Goal: Book appointment/travel/reservation

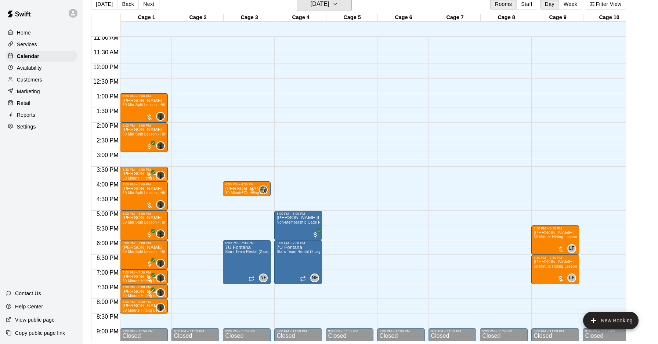
scroll to position [320, 0]
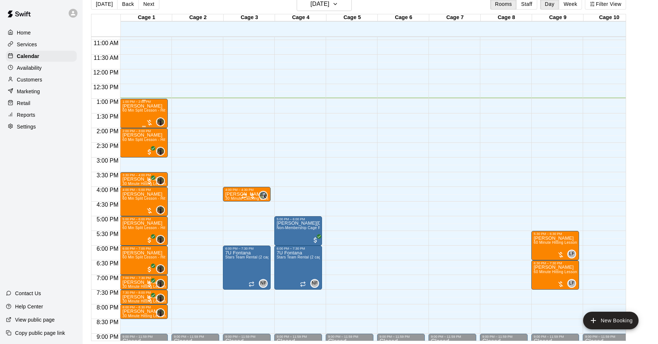
click at [149, 122] on div at bounding box center [149, 122] width 7 height 7
click at [151, 143] on img "edit" at bounding box center [154, 144] width 8 height 8
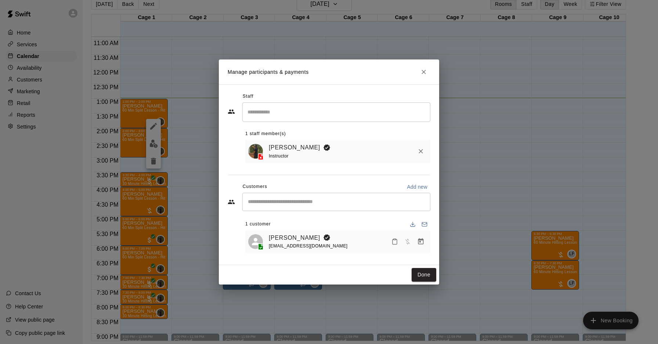
click at [420, 242] on icon "Manage bookings & payment" at bounding box center [421, 241] width 6 height 6
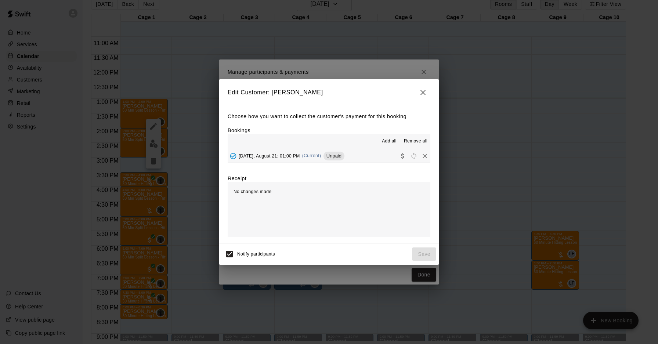
click at [375, 161] on button "[DATE], August 21: 01:00 PM (Current) Unpaid" at bounding box center [329, 156] width 203 height 14
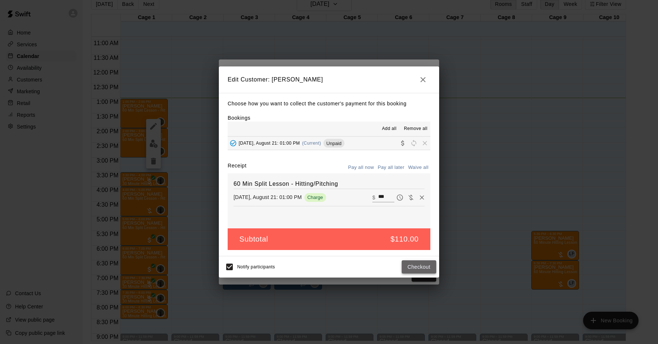
click at [421, 269] on button "Checkout" at bounding box center [419, 267] width 35 height 14
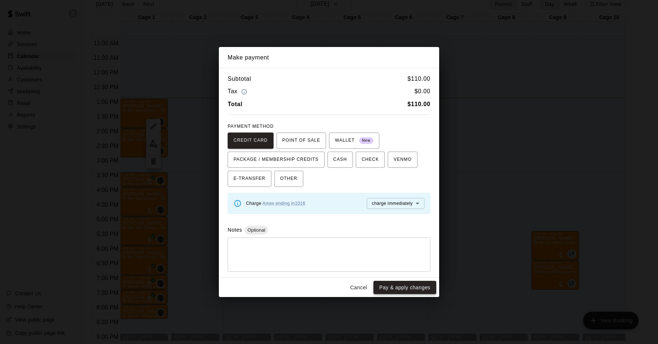
click at [418, 285] on button "Pay & apply changes" at bounding box center [405, 288] width 63 height 14
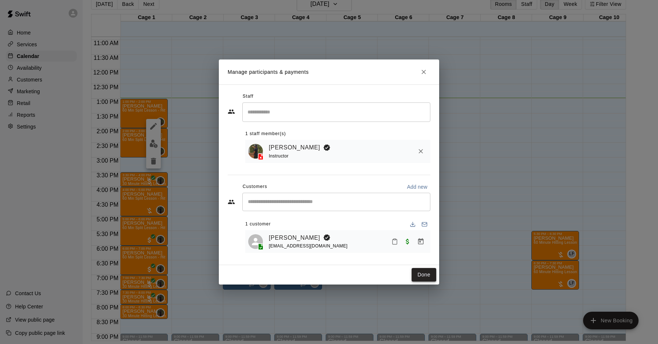
click at [427, 273] on button "Done" at bounding box center [424, 275] width 25 height 14
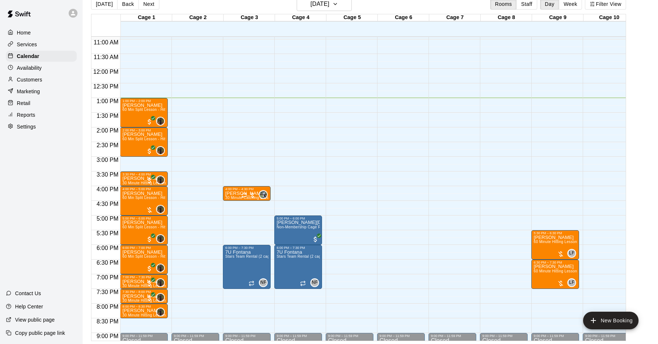
scroll to position [319, 0]
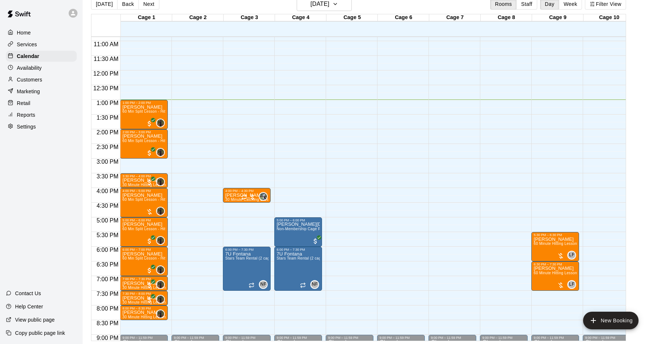
click at [385, 4] on div "[DATE] Back [DATE][DATE] Rooms Staff Day Week Filter View" at bounding box center [358, 5] width 535 height 17
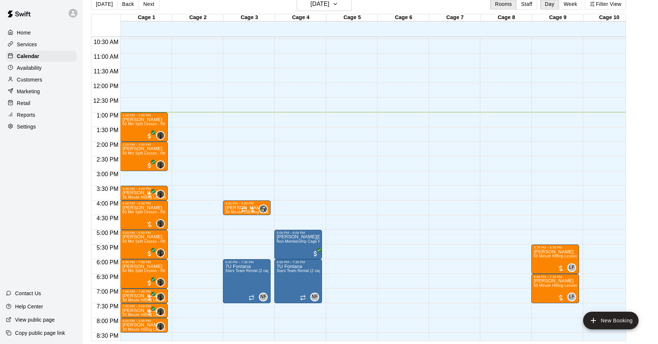
scroll to position [306, 0]
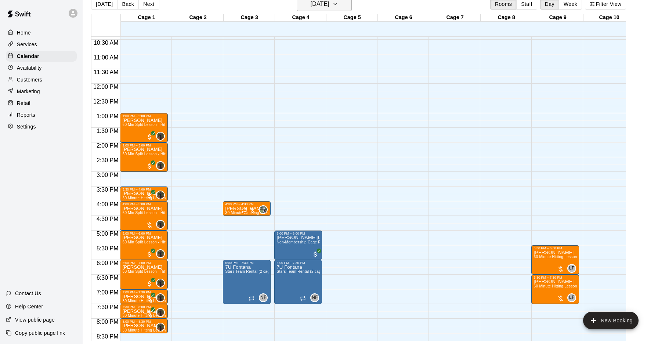
click at [342, 4] on button "[DATE]" at bounding box center [324, 4] width 55 height 14
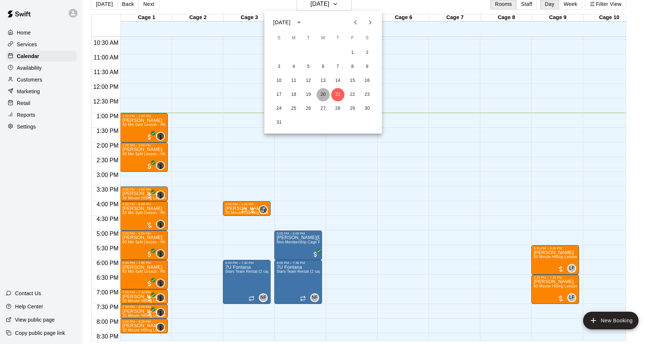
click at [323, 96] on button "20" at bounding box center [323, 94] width 13 height 13
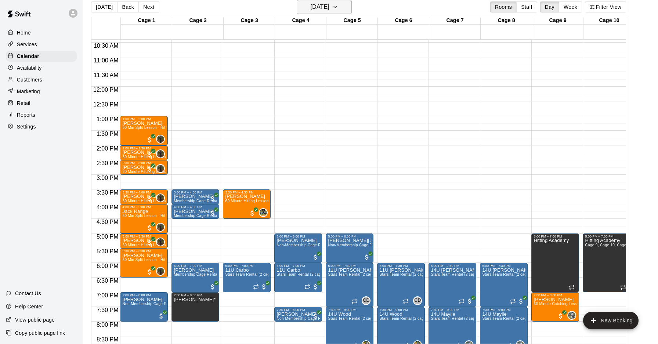
click at [330, 9] on h6 "[DATE]" at bounding box center [320, 7] width 19 height 10
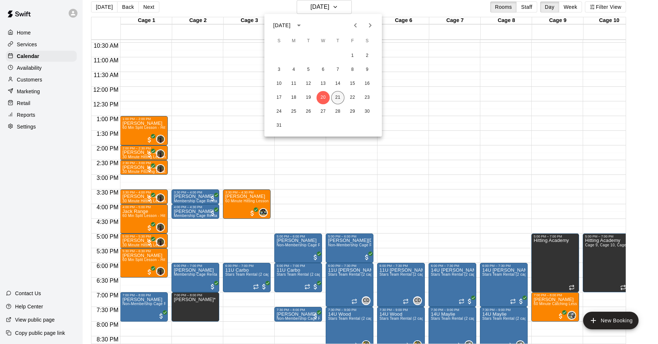
drag, startPoint x: 338, startPoint y: 98, endPoint x: 335, endPoint y: 112, distance: 14.2
click at [338, 98] on button "21" at bounding box center [337, 97] width 13 height 13
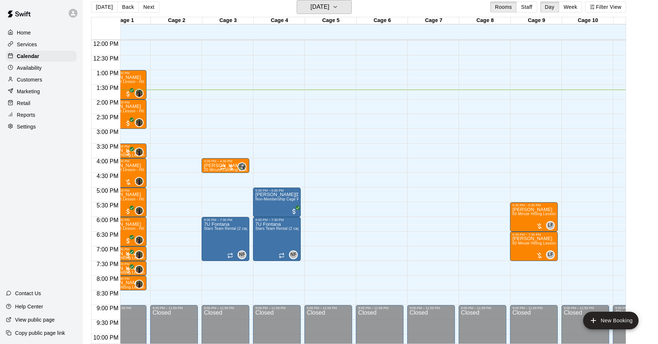
scroll to position [0, 0]
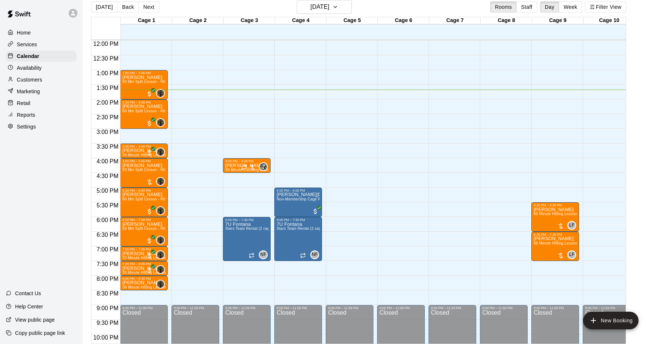
click at [393, 232] on div "12:00 AM – 10:00 AM Closed 9:00 PM – 11:59 PM Closed" at bounding box center [401, 40] width 48 height 705
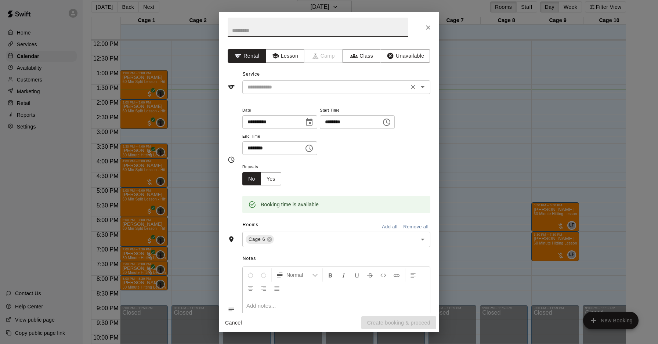
click at [326, 90] on input "text" at bounding box center [326, 87] width 162 height 9
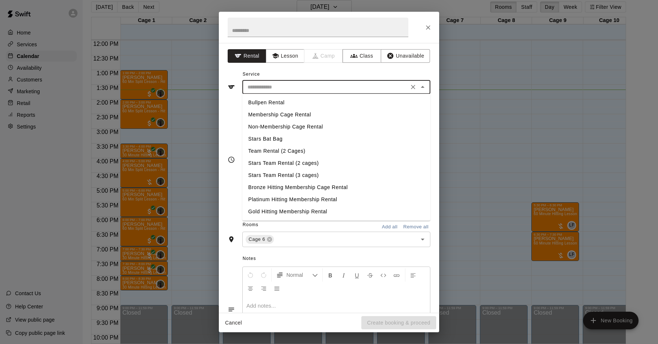
click at [314, 113] on li "Membership Cage Rental" at bounding box center [336, 115] width 188 height 12
type input "**********"
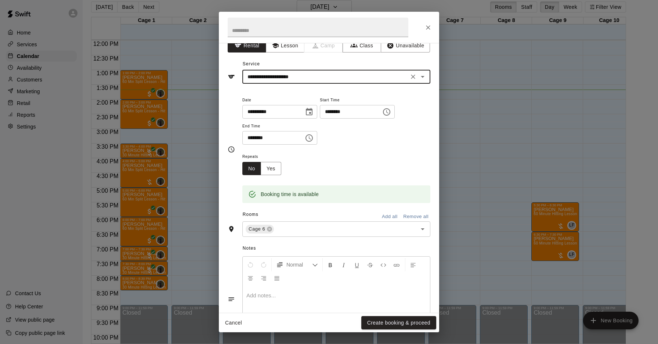
scroll to position [12, 0]
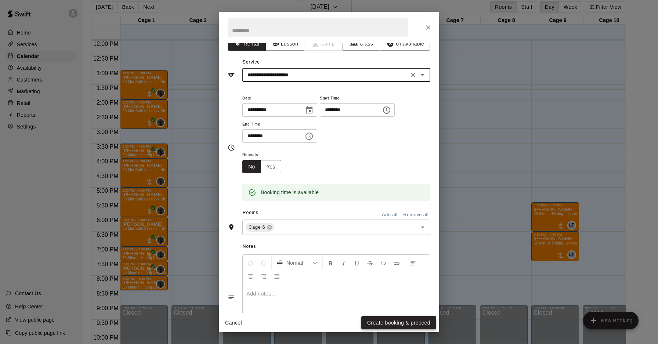
click at [393, 321] on button "Create booking & proceed" at bounding box center [399, 323] width 75 height 14
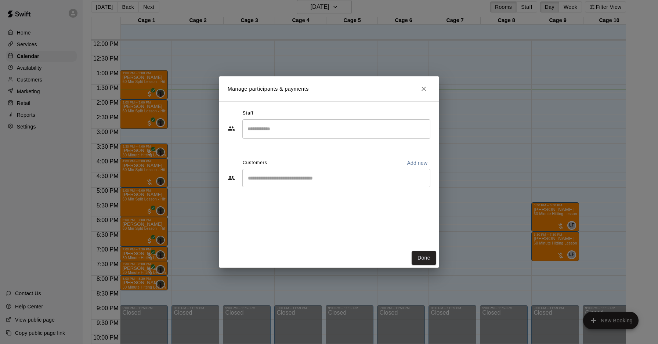
click at [340, 183] on div "​" at bounding box center [336, 178] width 188 height 18
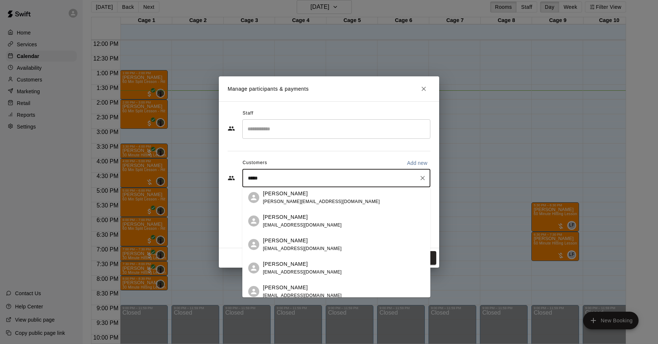
scroll to position [0, 0]
type input "*"
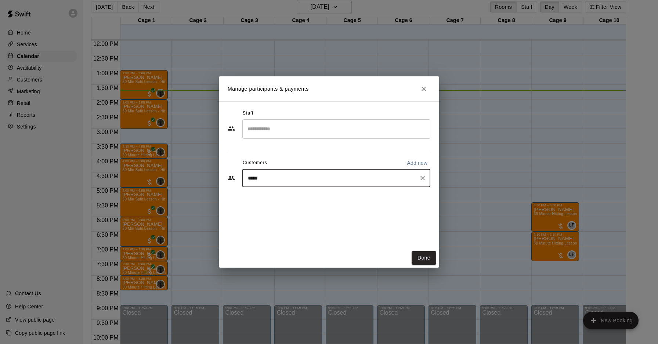
type input "******"
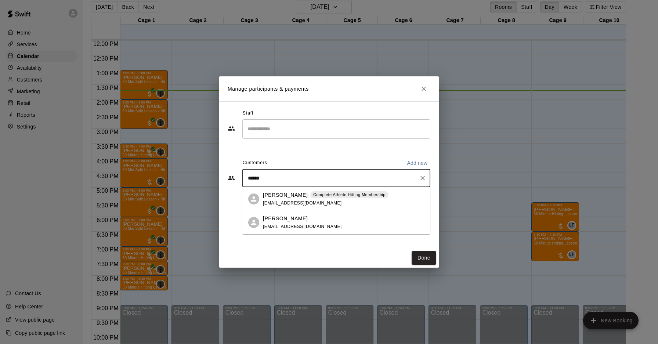
click at [307, 204] on span "[EMAIL_ADDRESS][DOMAIN_NAME]" at bounding box center [302, 203] width 79 height 5
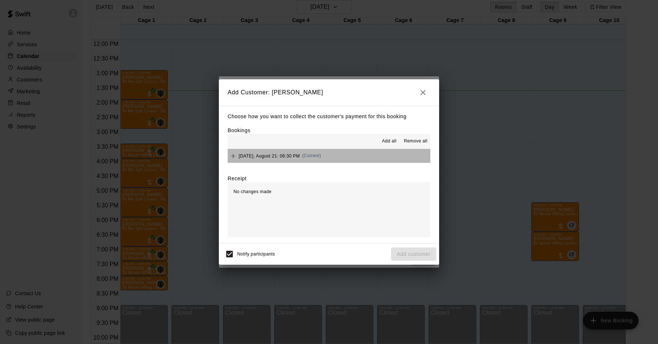
click at [350, 161] on button "[DATE], August 21: 06:30 PM (Current)" at bounding box center [329, 156] width 203 height 14
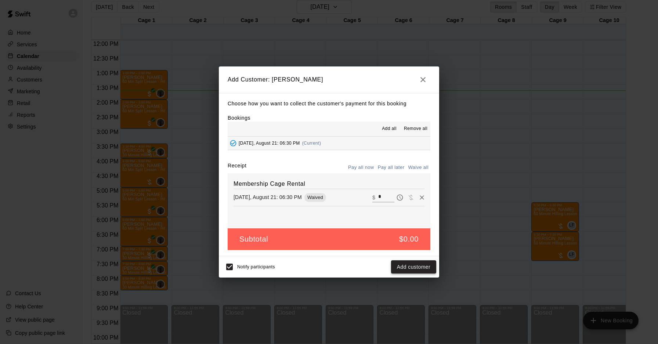
click at [417, 265] on button "Add customer" at bounding box center [413, 267] width 45 height 14
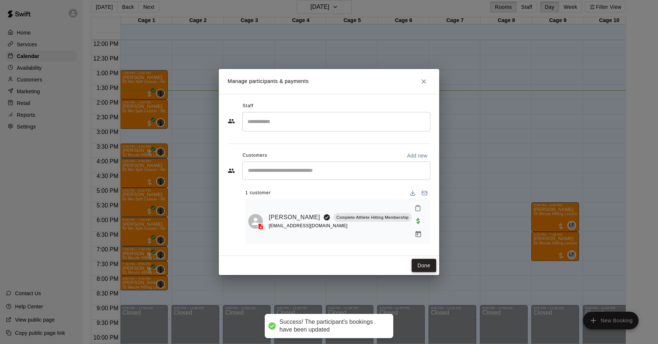
click at [420, 259] on button "Done" at bounding box center [424, 266] width 25 height 14
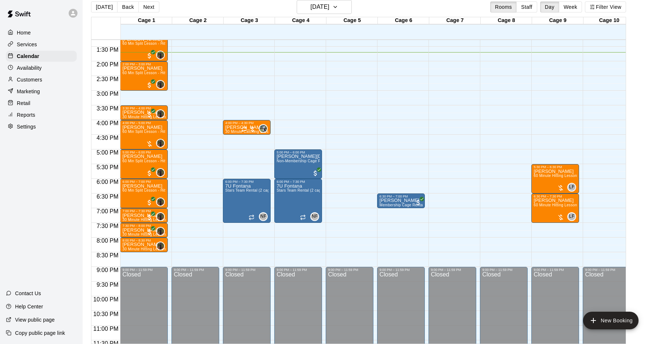
scroll to position [391, 0]
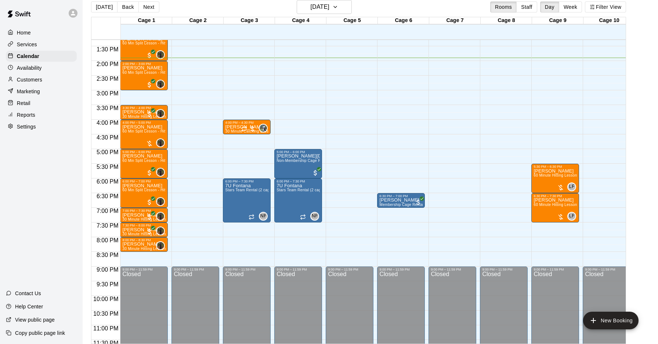
drag, startPoint x: 398, startPoint y: 265, endPoint x: 396, endPoint y: 261, distance: 4.4
click at [398, 265] on div "12:00 AM – 10:00 AM Closed 6:30 PM – 7:00 PM [PERSON_NAME] Membership Cage Rent…" at bounding box center [401, 1] width 48 height 705
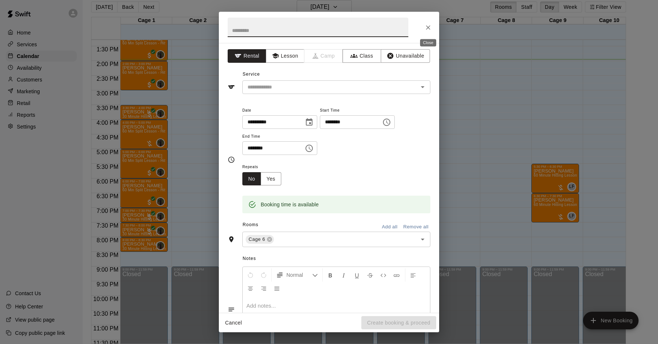
click at [431, 25] on icon "Close" at bounding box center [428, 27] width 7 height 7
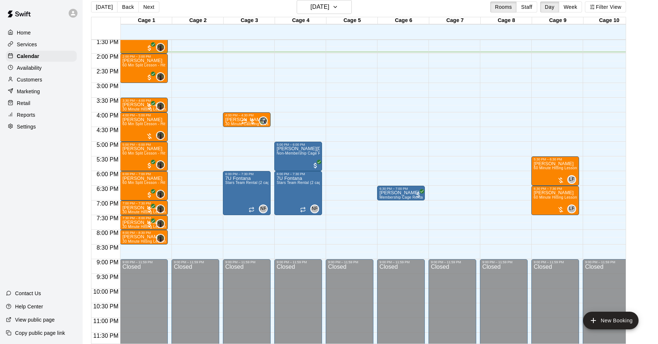
scroll to position [401, 0]
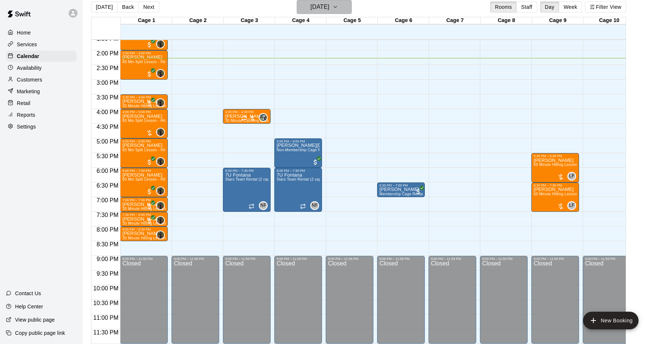
click at [338, 7] on icon "button" at bounding box center [336, 7] width 6 height 9
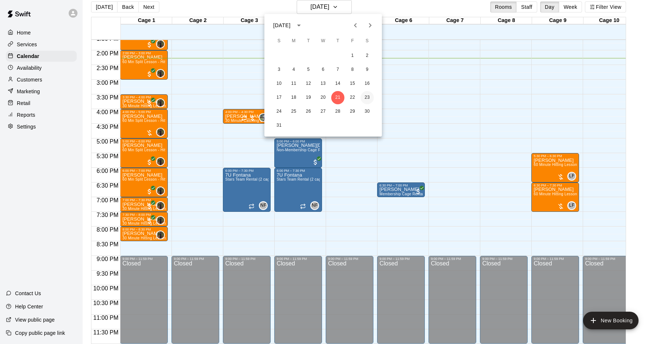
click at [367, 98] on button "23" at bounding box center [367, 97] width 13 height 13
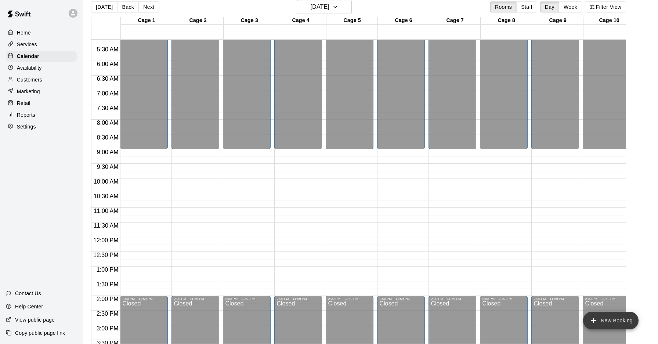
scroll to position [155, 0]
click at [605, 323] on button "New Booking" at bounding box center [610, 321] width 55 height 18
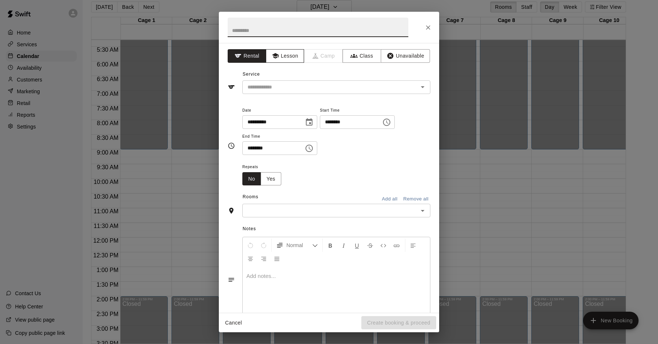
click at [293, 59] on button "Lesson" at bounding box center [285, 56] width 39 height 14
click at [314, 87] on input "text" at bounding box center [326, 87] width 162 height 9
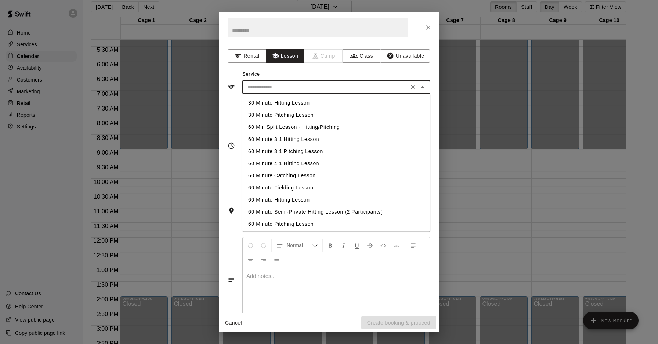
scroll to position [25, 0]
click at [307, 177] on li "60 Minute Catching Lesson" at bounding box center [336, 175] width 188 height 12
type input "**********"
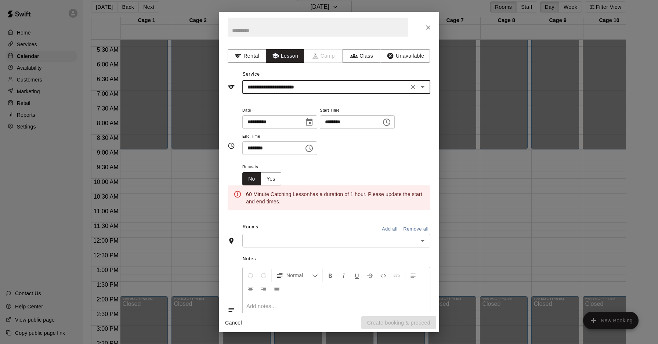
click at [333, 122] on input "********" at bounding box center [348, 122] width 57 height 14
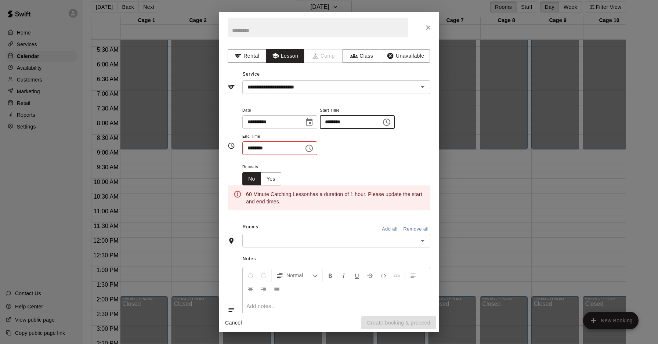
type input "********"
click at [249, 147] on input "********" at bounding box center [270, 148] width 57 height 14
click at [311, 166] on div "Repeats No Yes" at bounding box center [336, 173] width 188 height 23
click at [272, 147] on input "********" at bounding box center [270, 148] width 57 height 14
click at [270, 149] on input "********" at bounding box center [270, 148] width 57 height 14
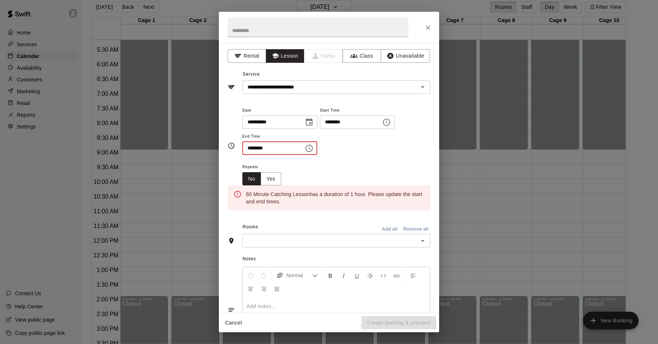
click at [269, 149] on input "********" at bounding box center [270, 148] width 57 height 14
click at [271, 148] on input "********" at bounding box center [270, 148] width 57 height 14
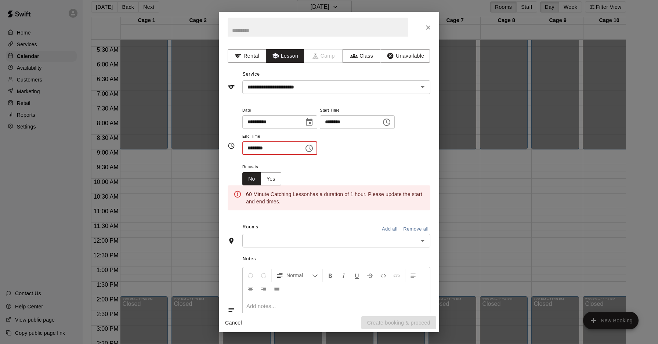
click at [314, 151] on icon "Choose time, selected time is 12:00 AM" at bounding box center [309, 148] width 9 height 9
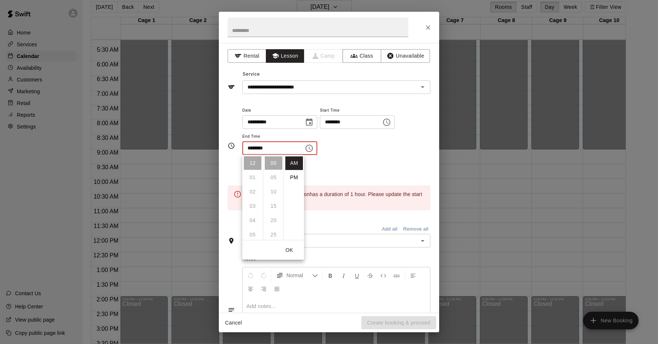
click at [299, 177] on li "PM" at bounding box center [294, 178] width 18 height 14
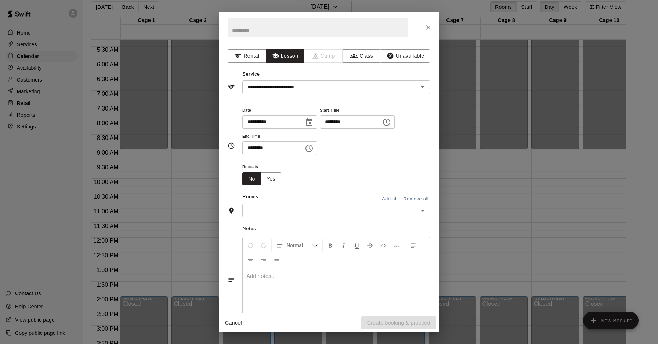
type input "********"
click at [341, 173] on div "Repeats No Yes" at bounding box center [336, 173] width 188 height 23
click at [337, 211] on input "text" at bounding box center [331, 210] width 172 height 9
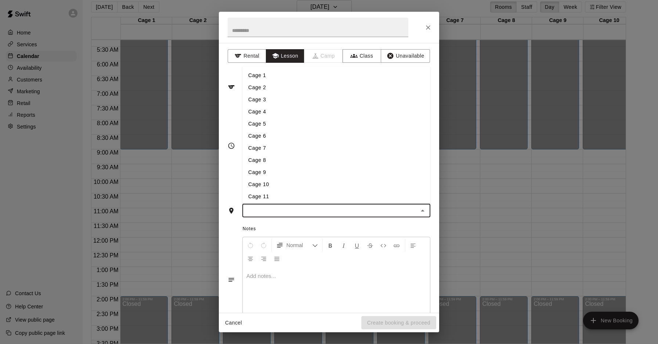
click at [285, 176] on li "Cage 9" at bounding box center [336, 172] width 188 height 12
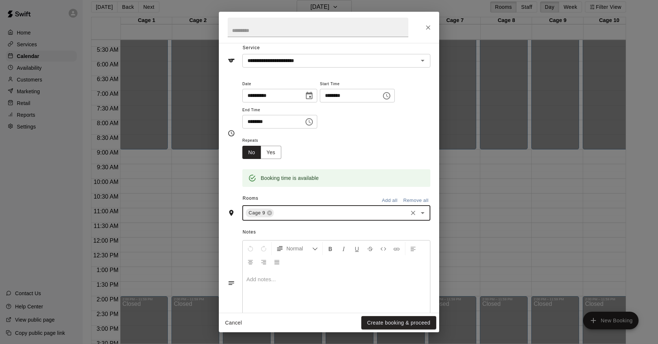
scroll to position [28, 0]
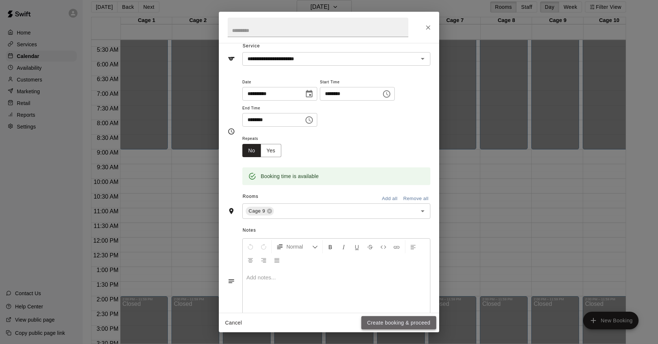
click at [395, 320] on button "Create booking & proceed" at bounding box center [399, 323] width 75 height 14
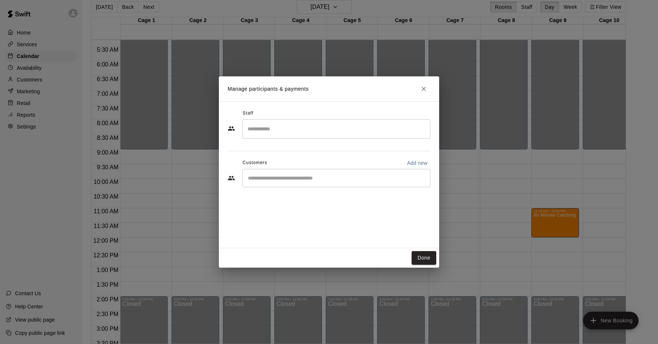
click at [291, 135] on input "Search staff" at bounding box center [336, 129] width 181 height 13
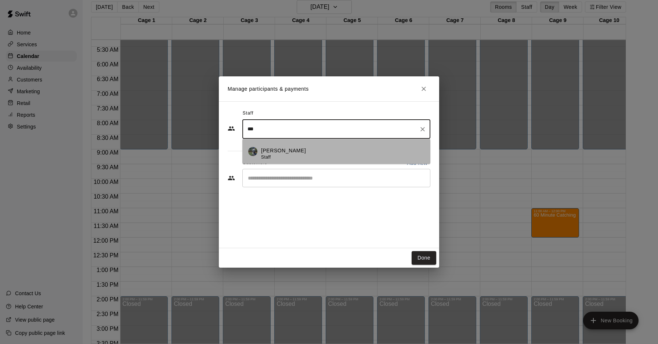
click at [322, 158] on div "[PERSON_NAME] Staff" at bounding box center [342, 154] width 163 height 14
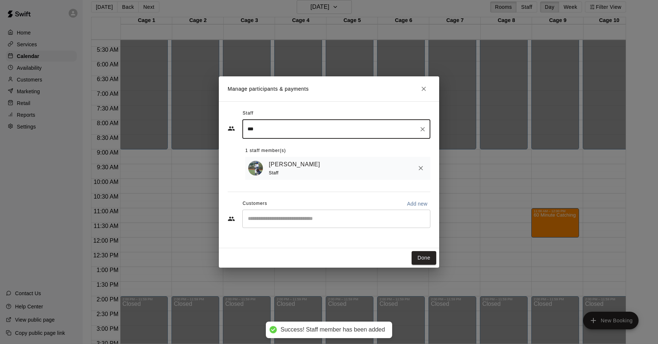
click at [315, 215] on div "​" at bounding box center [336, 219] width 188 height 18
type input "***"
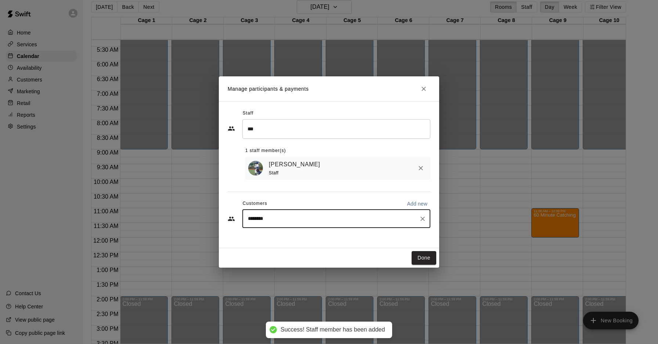
type input "*********"
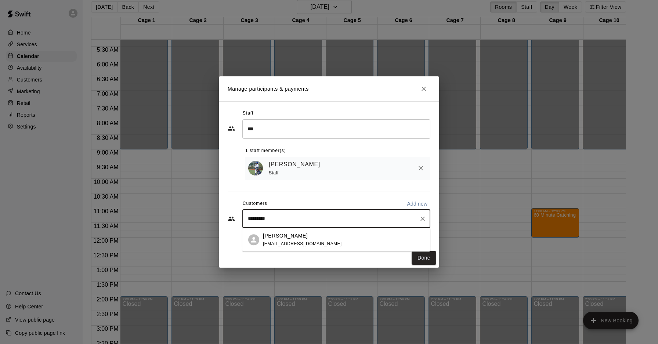
click at [324, 238] on div "[PERSON_NAME] [EMAIL_ADDRESS][DOMAIN_NAME]" at bounding box center [344, 240] width 162 height 16
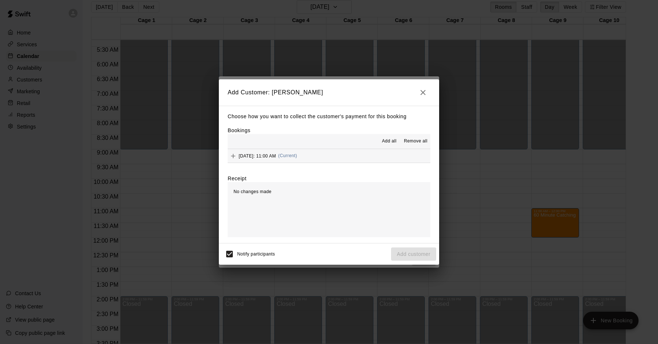
click at [358, 158] on button "[DATE]: 11:00 AM (Current)" at bounding box center [329, 156] width 203 height 14
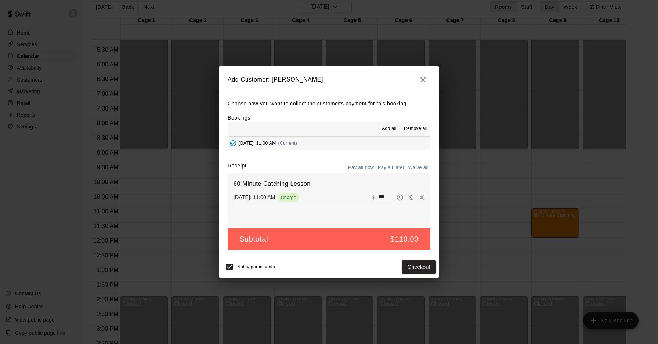
click at [385, 168] on button "Pay all later" at bounding box center [391, 167] width 30 height 11
click at [420, 269] on button "Add customer" at bounding box center [413, 267] width 45 height 14
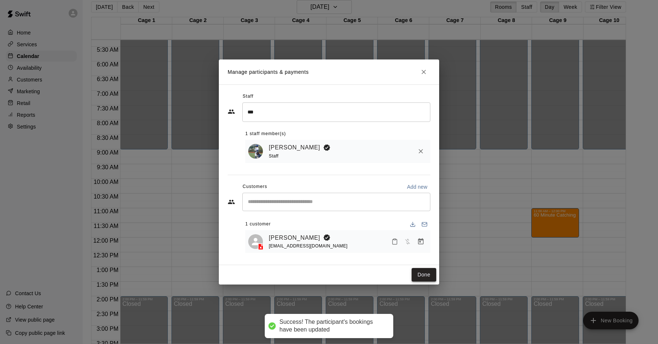
click at [424, 274] on button "Done" at bounding box center [424, 275] width 25 height 14
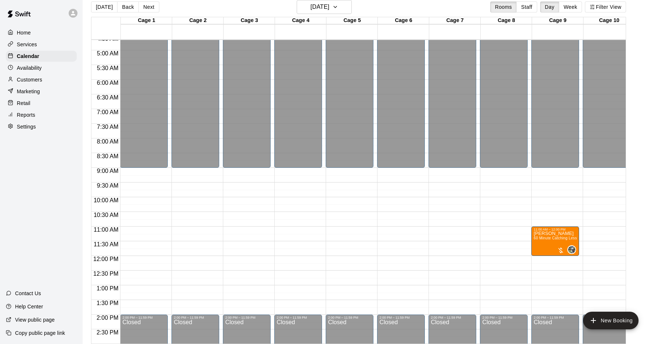
scroll to position [136, 0]
click at [323, 4] on h6 "[DATE]" at bounding box center [320, 7] width 19 height 10
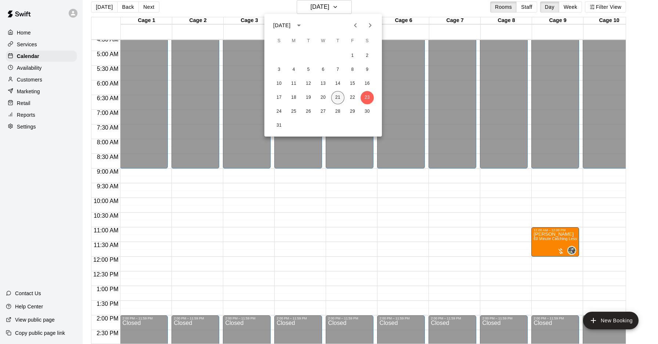
click at [339, 96] on button "21" at bounding box center [337, 97] width 13 height 13
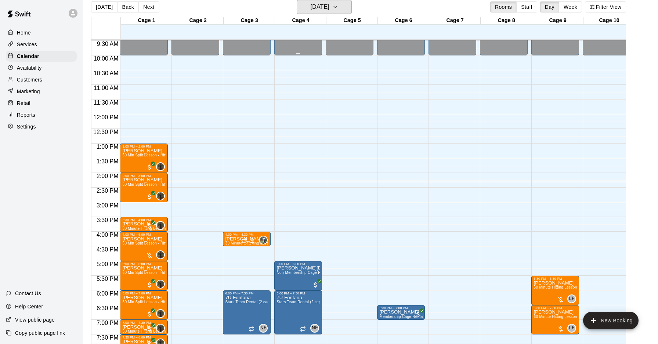
scroll to position [289, 0]
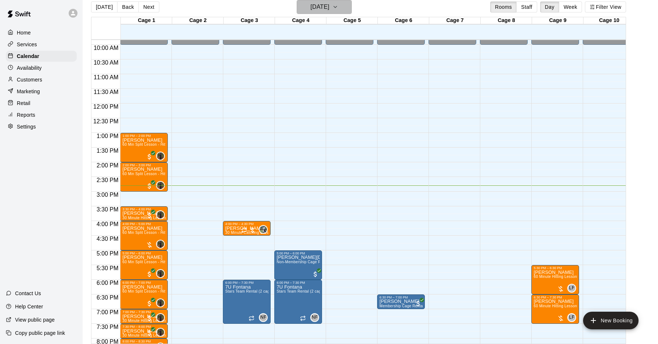
click at [315, 7] on h6 "[DATE]" at bounding box center [320, 7] width 19 height 10
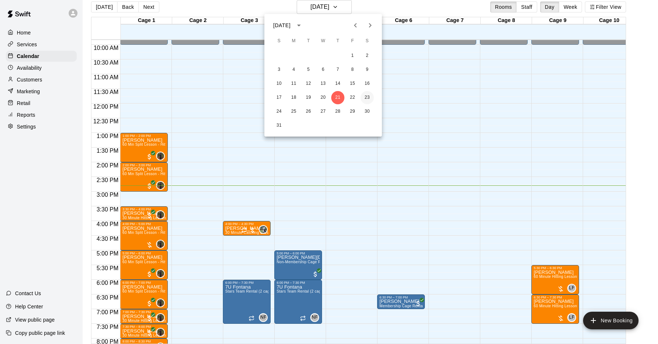
click at [369, 99] on button "23" at bounding box center [367, 97] width 13 height 13
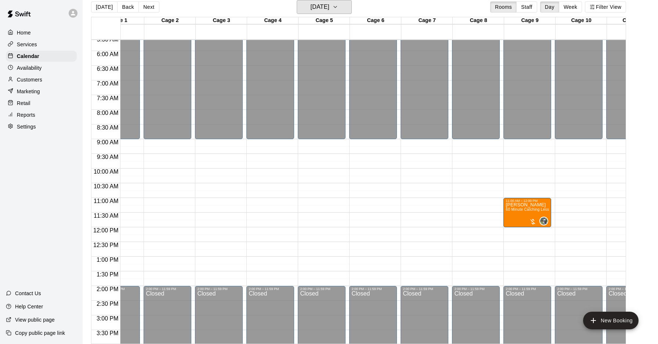
scroll to position [0, 0]
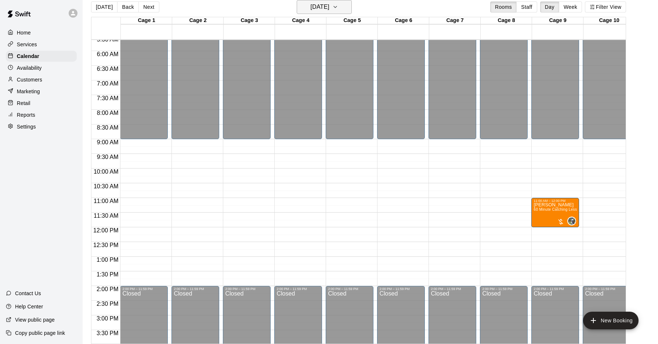
click at [311, 3] on h6 "[DATE]" at bounding box center [320, 7] width 19 height 10
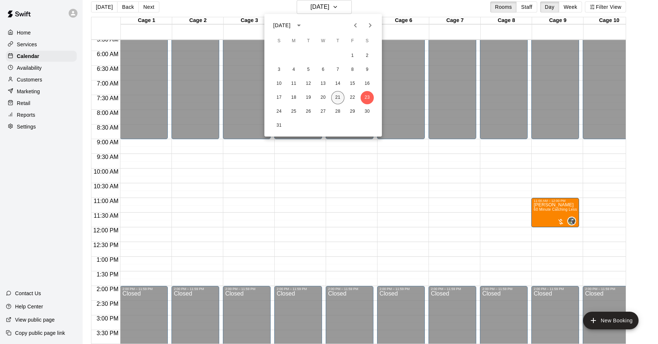
click at [341, 97] on button "21" at bounding box center [337, 97] width 13 height 13
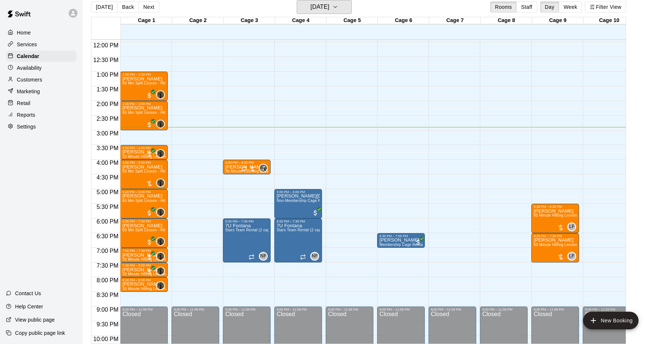
scroll to position [351, 0]
